Goal: Use online tool/utility: Utilize a website feature to perform a specific function

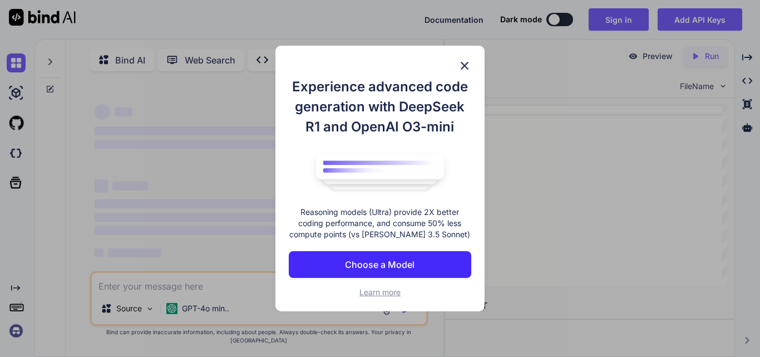
click at [410, 266] on p "Choose a Model" at bounding box center [380, 264] width 70 height 13
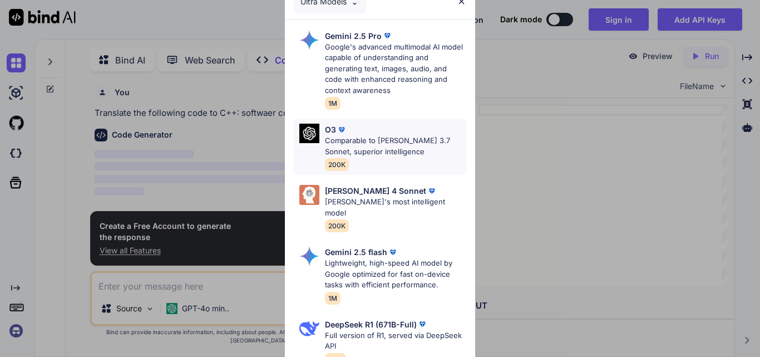
scroll to position [4, 0]
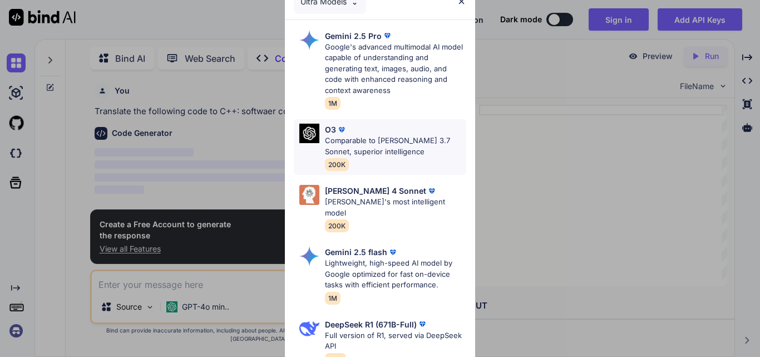
click at [353, 125] on div "O3" at bounding box center [395, 130] width 141 height 12
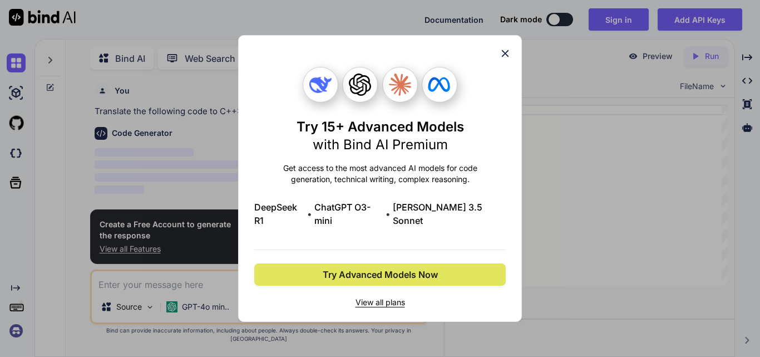
click at [402, 268] on span "Try Advanced Models Now" at bounding box center [380, 274] width 115 height 13
type textarea "x"
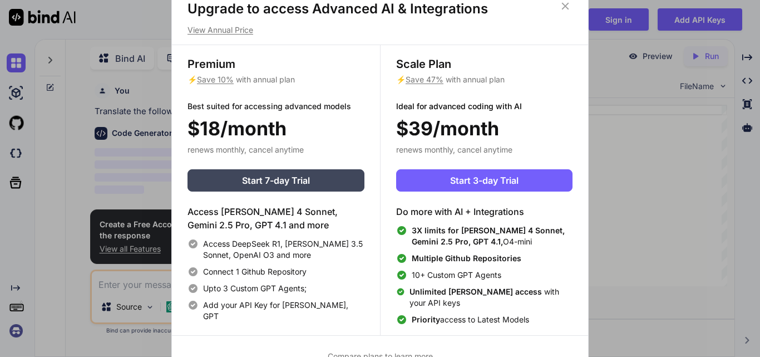
click at [563, 7] on icon at bounding box center [565, 6] width 12 height 12
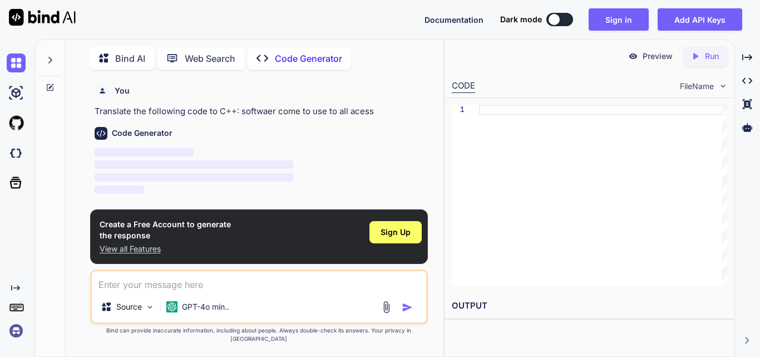
click at [502, 136] on div at bounding box center [603, 195] width 248 height 181
click at [308, 290] on textarea at bounding box center [259, 281] width 334 height 20
type textarea "h"
type textarea "x"
type textarea "hi"
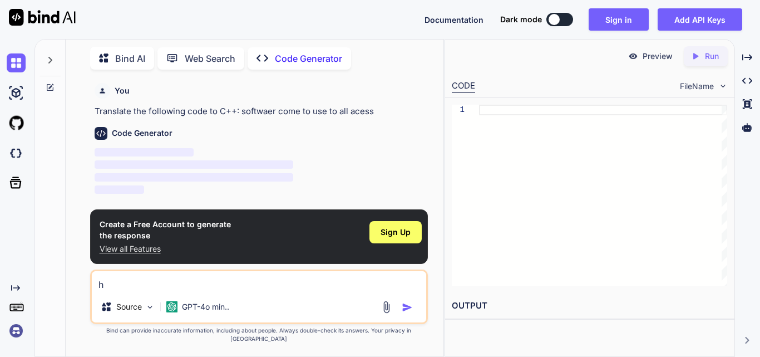
type textarea "x"
type textarea "hi"
type textarea "x"
type textarea "hi a"
type textarea "x"
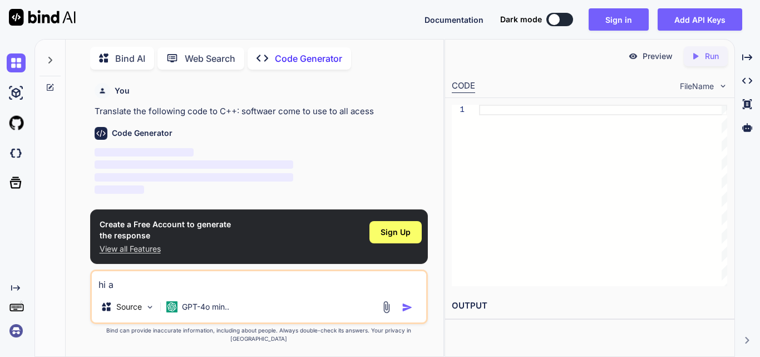
type textarea "hi am"
type textarea "x"
type textarea "hi ami"
type textarea "x"
type textarea "hi amit"
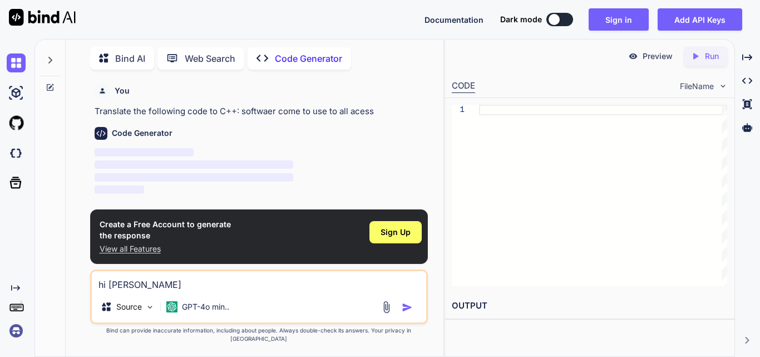
type textarea "x"
type textarea "hi amit"
type textarea "x"
type textarea "hi amit s"
type textarea "x"
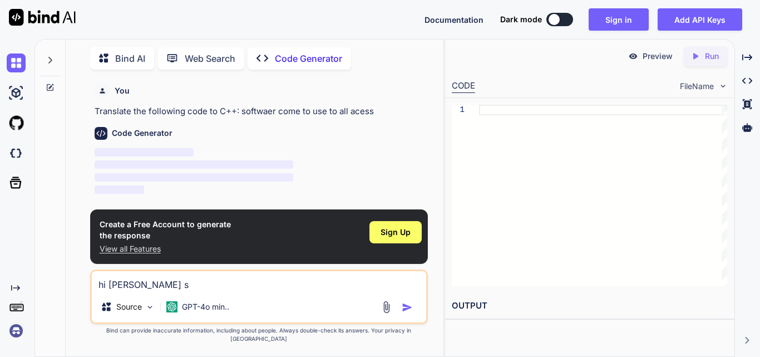
type textarea "hi amit sh"
type textarea "x"
type textarea "hi amit sha"
type textarea "x"
type textarea "hi amit shar"
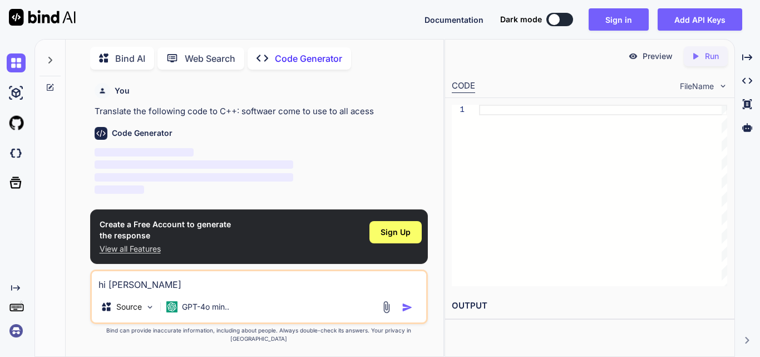
type textarea "x"
type textarea "hi amit sharm"
type textarea "x"
type textarea "hi amit sharma"
type textarea "x"
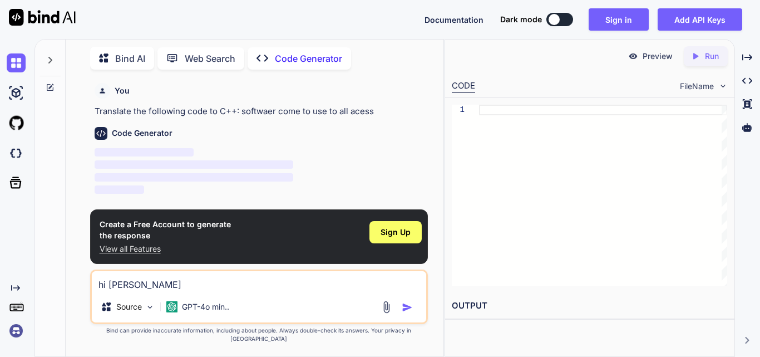
type textarea "hi amit sharma"
click at [411, 313] on img "button" at bounding box center [407, 307] width 11 height 11
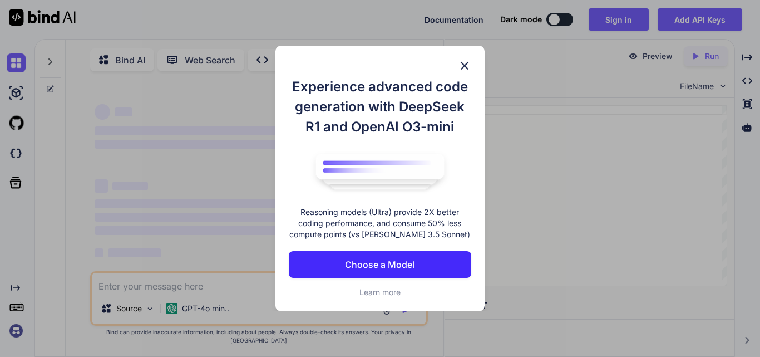
click at [465, 64] on img at bounding box center [464, 65] width 13 height 13
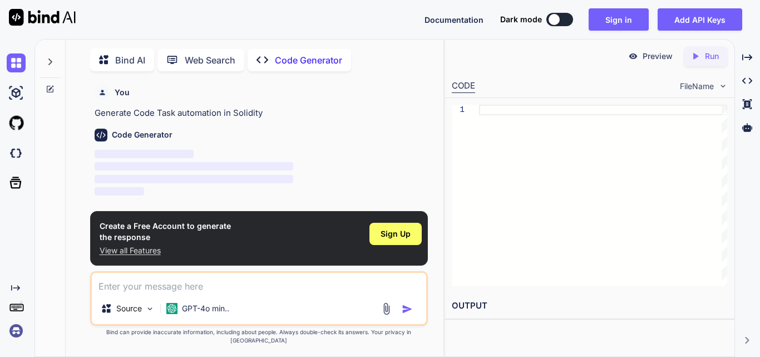
scroll to position [4, 0]
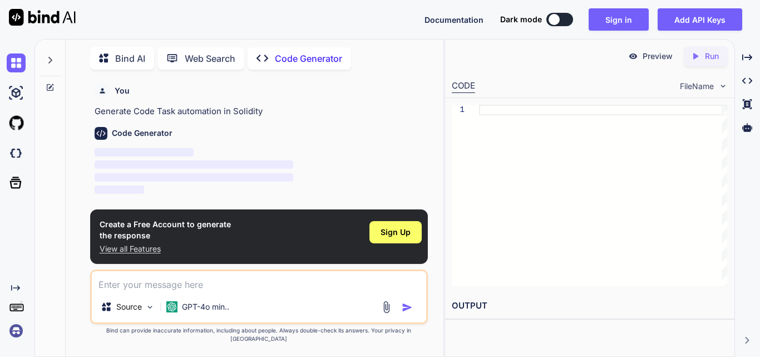
type textarea "x"
click at [388, 313] on img at bounding box center [386, 306] width 13 height 13
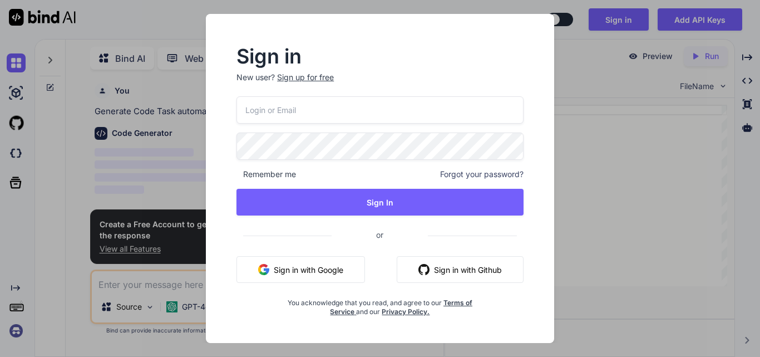
click at [582, 86] on div "Sign in New user? Sign up for free Remember me Forgot your password? Sign In or…" at bounding box center [380, 178] width 760 height 357
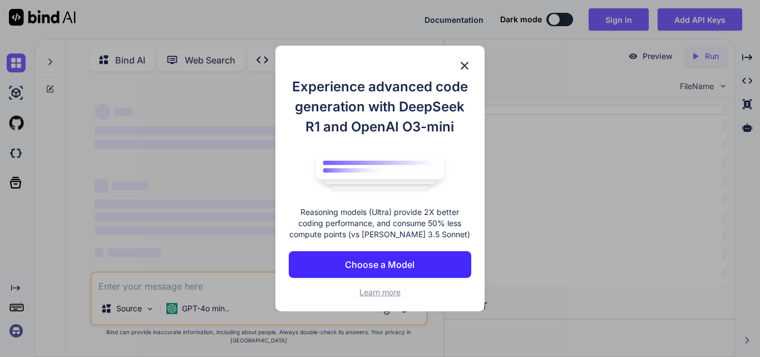
click at [467, 59] on img at bounding box center [464, 65] width 13 height 13
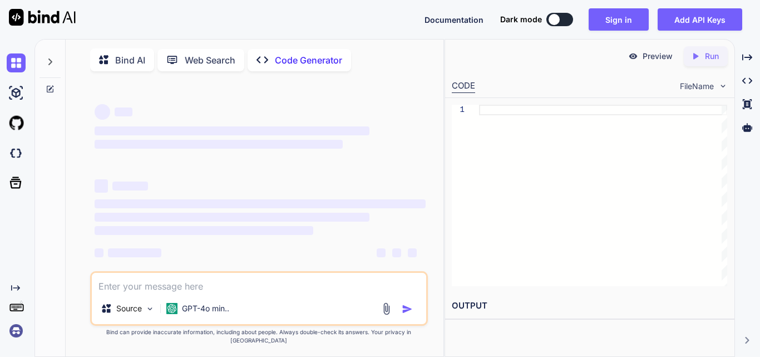
click at [238, 293] on textarea at bounding box center [259, 283] width 334 height 20
type textarea "x"
type textarea "h"
type textarea "x"
type textarea "hi"
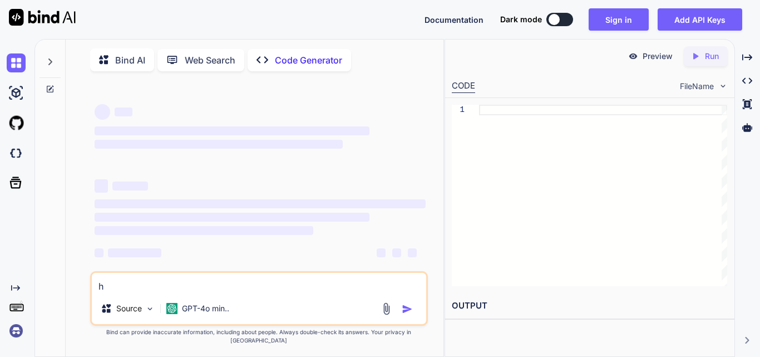
type textarea "x"
type textarea "hi"
type textarea "x"
type textarea "hi j"
type textarea "x"
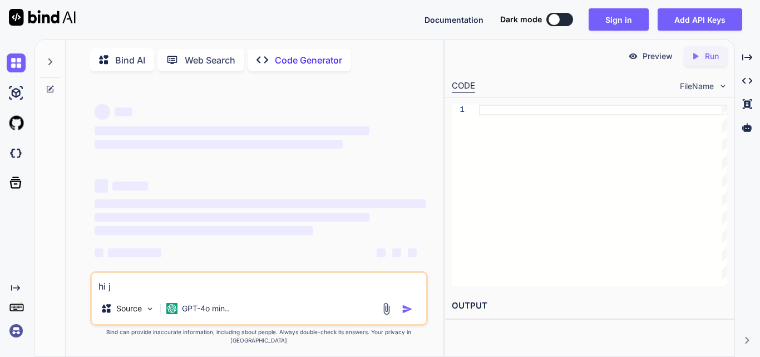
type textarea "hi [PERSON_NAME]"
type textarea "x"
type textarea "hi [PERSON_NAME]"
type textarea "x"
type textarea "hi [DEMOGRAPHIC_DATA]"
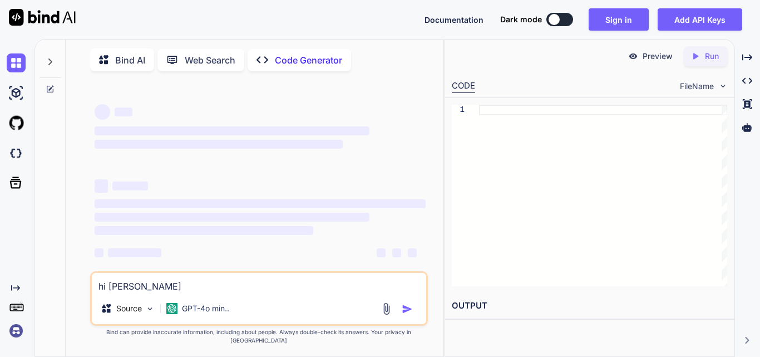
type textarea "x"
type textarea "hi [DEMOGRAPHIC_DATA]"
type textarea "x"
type textarea "hi [DEMOGRAPHIC_DATA]"
type textarea "x"
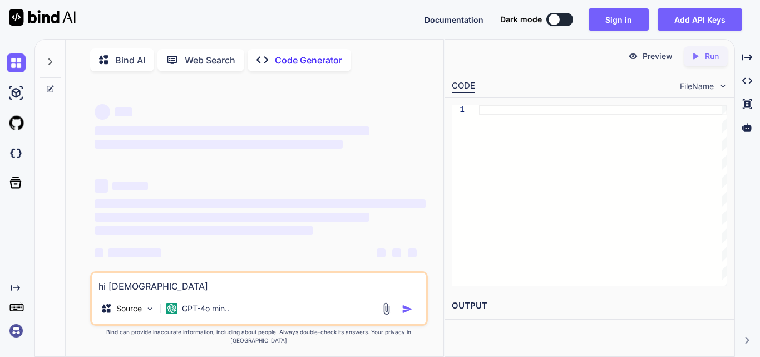
type textarea "hi [PERSON_NAME]"
type textarea "x"
type textarea "hi [PERSON_NAME]"
type textarea "x"
type textarea "hi j"
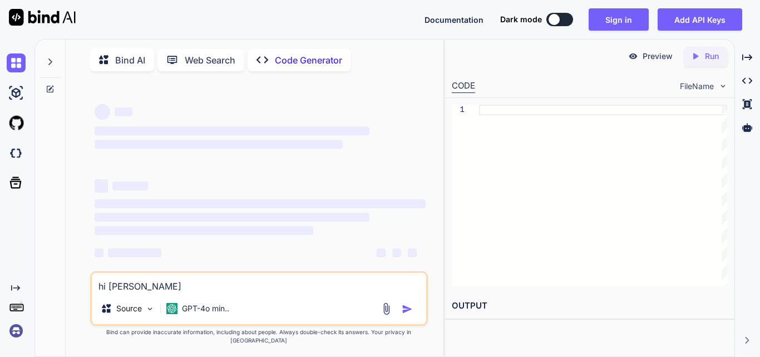
type textarea "x"
type textarea "hi"
type textarea "x"
type textarea "hi"
click at [115, 63] on p "Bind AI" at bounding box center [130, 59] width 30 height 13
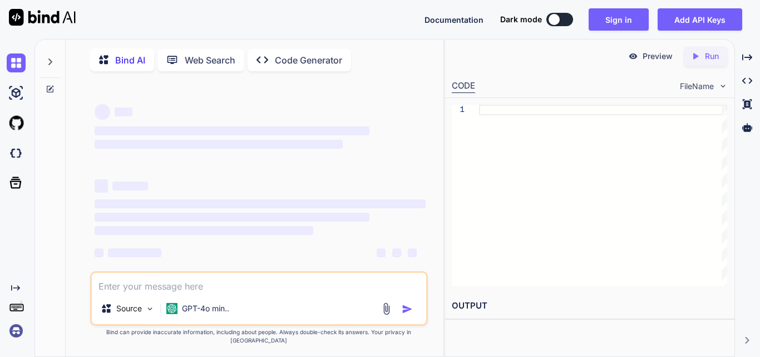
click at [553, 183] on div at bounding box center [603, 195] width 248 height 181
click at [21, 125] on img at bounding box center [16, 123] width 19 height 19
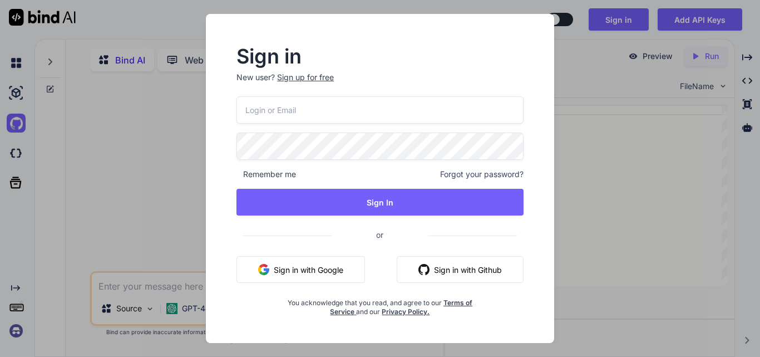
click at [678, 146] on div "Sign in New user? Sign up for free Remember me Forgot your password? Sign In or…" at bounding box center [380, 178] width 760 height 357
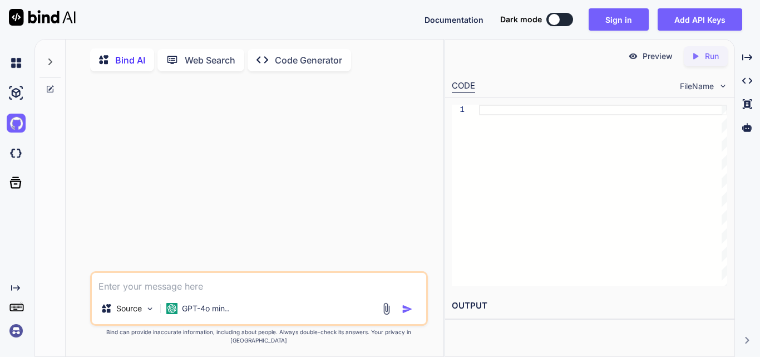
type textarea "x"
